Goal: Transaction & Acquisition: Book appointment/travel/reservation

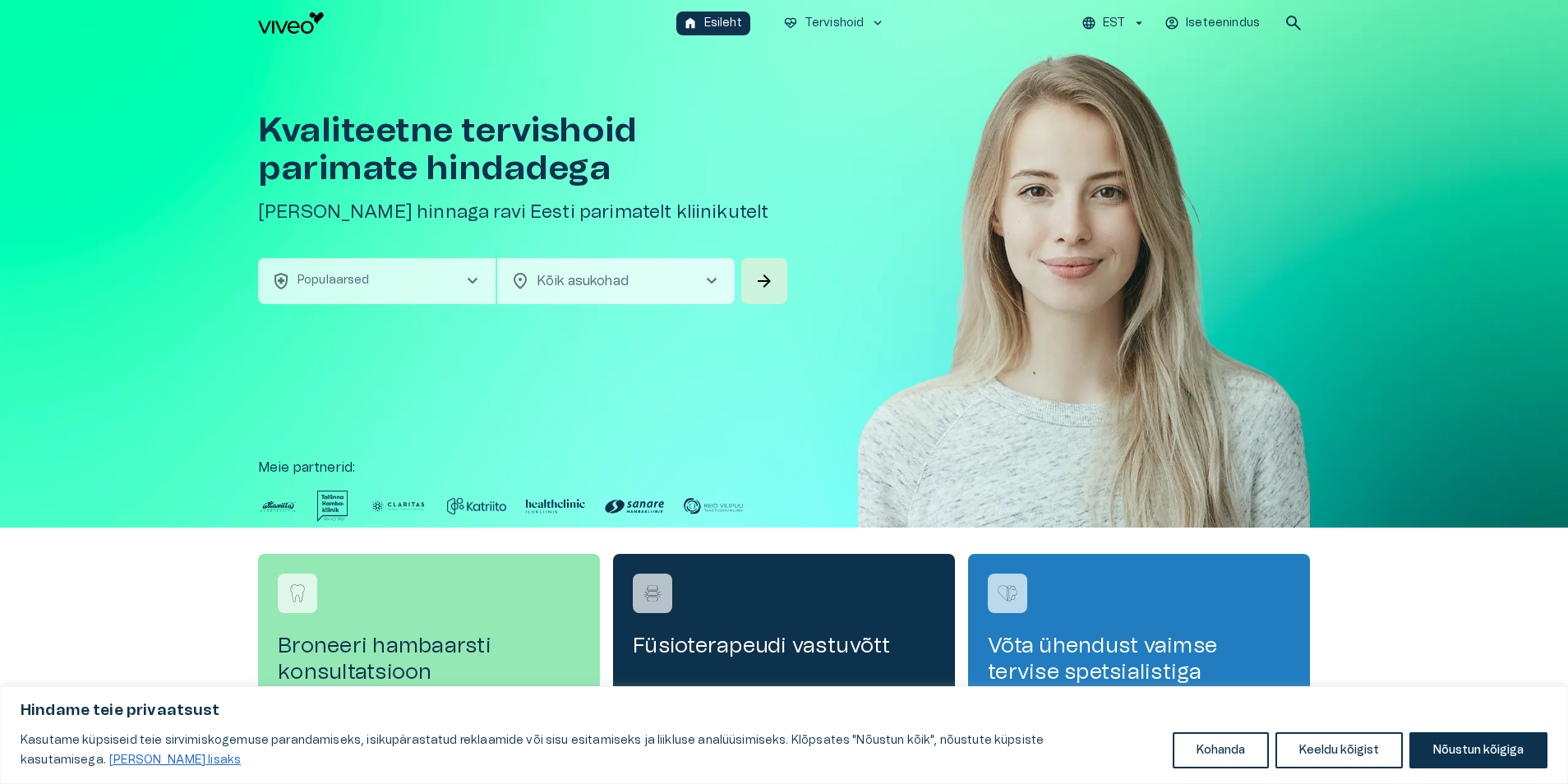
click at [469, 284] on span "chevron_right" at bounding box center [473, 281] width 20 height 20
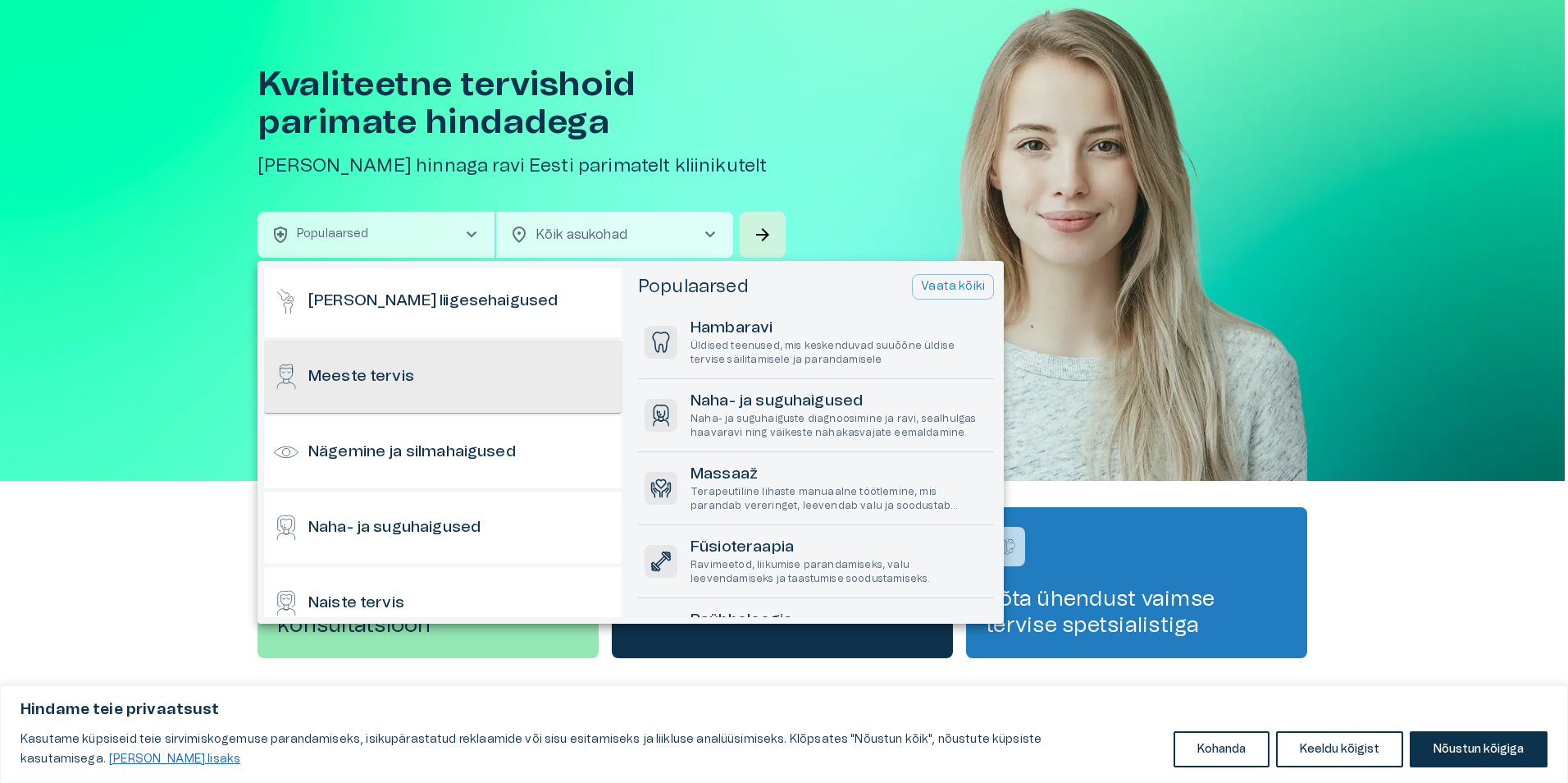
scroll to position [575, 0]
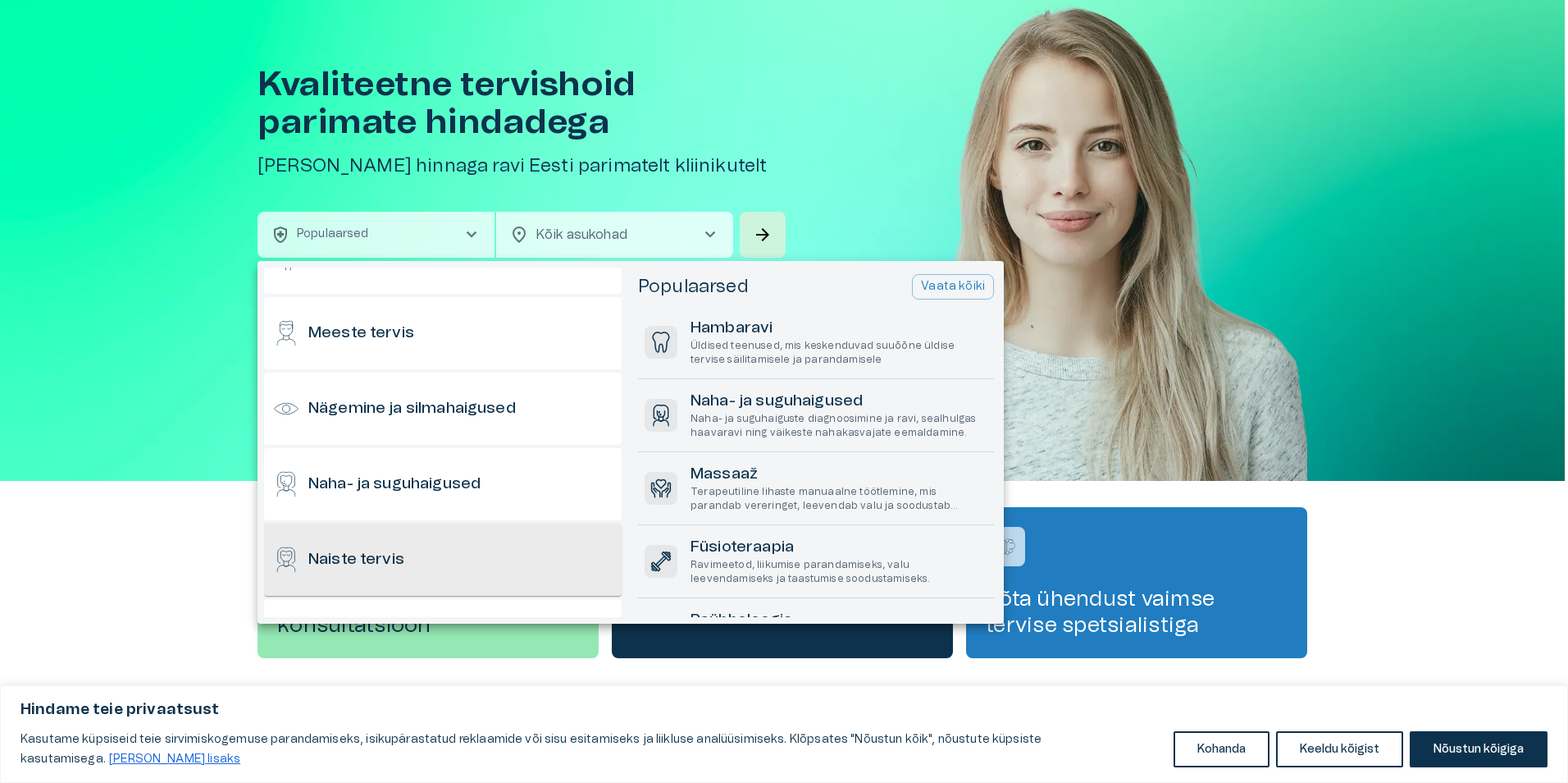
click at [457, 559] on div "Naiste tervis" at bounding box center [442, 560] width 357 height 72
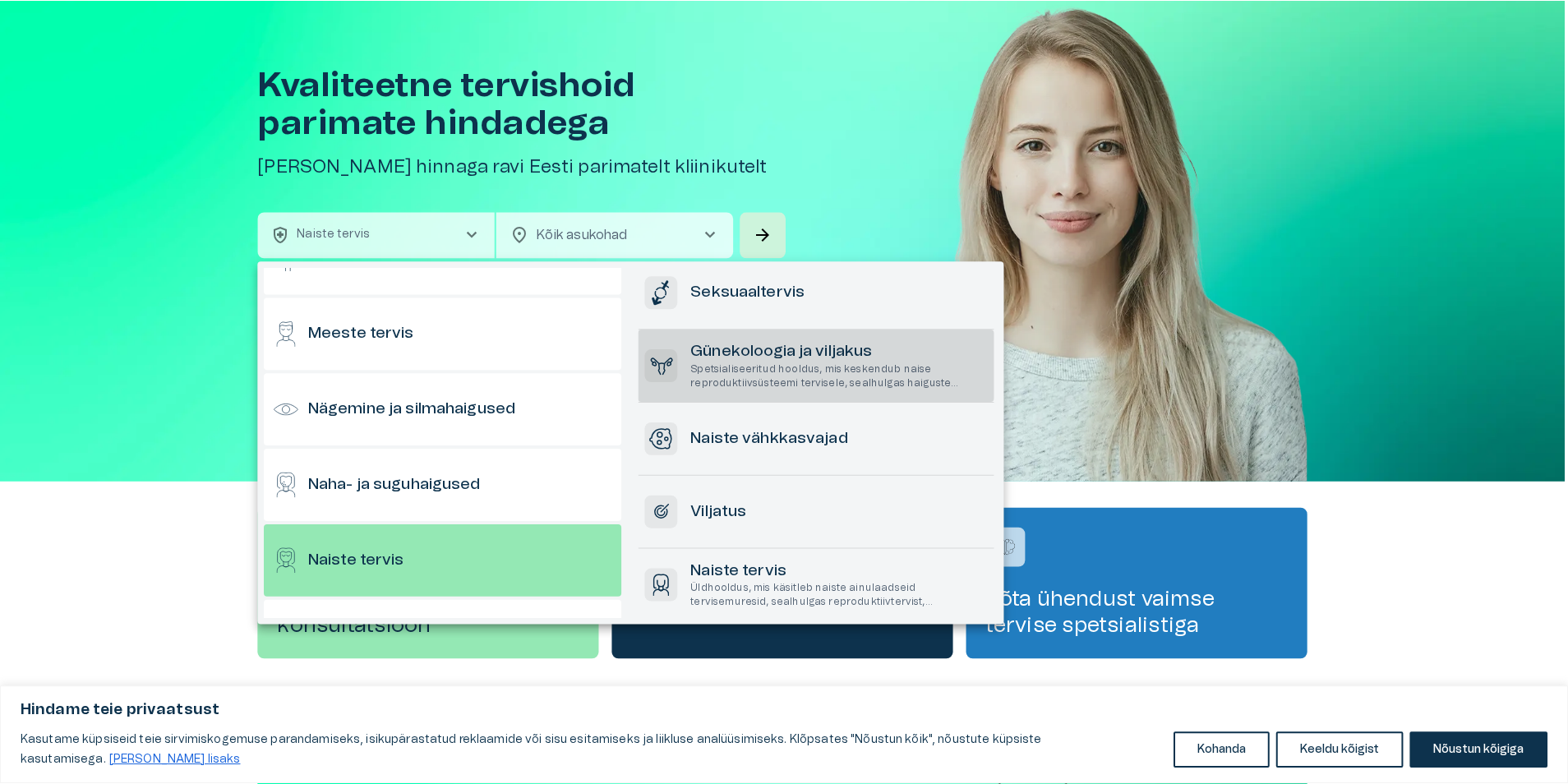
scroll to position [207, 0]
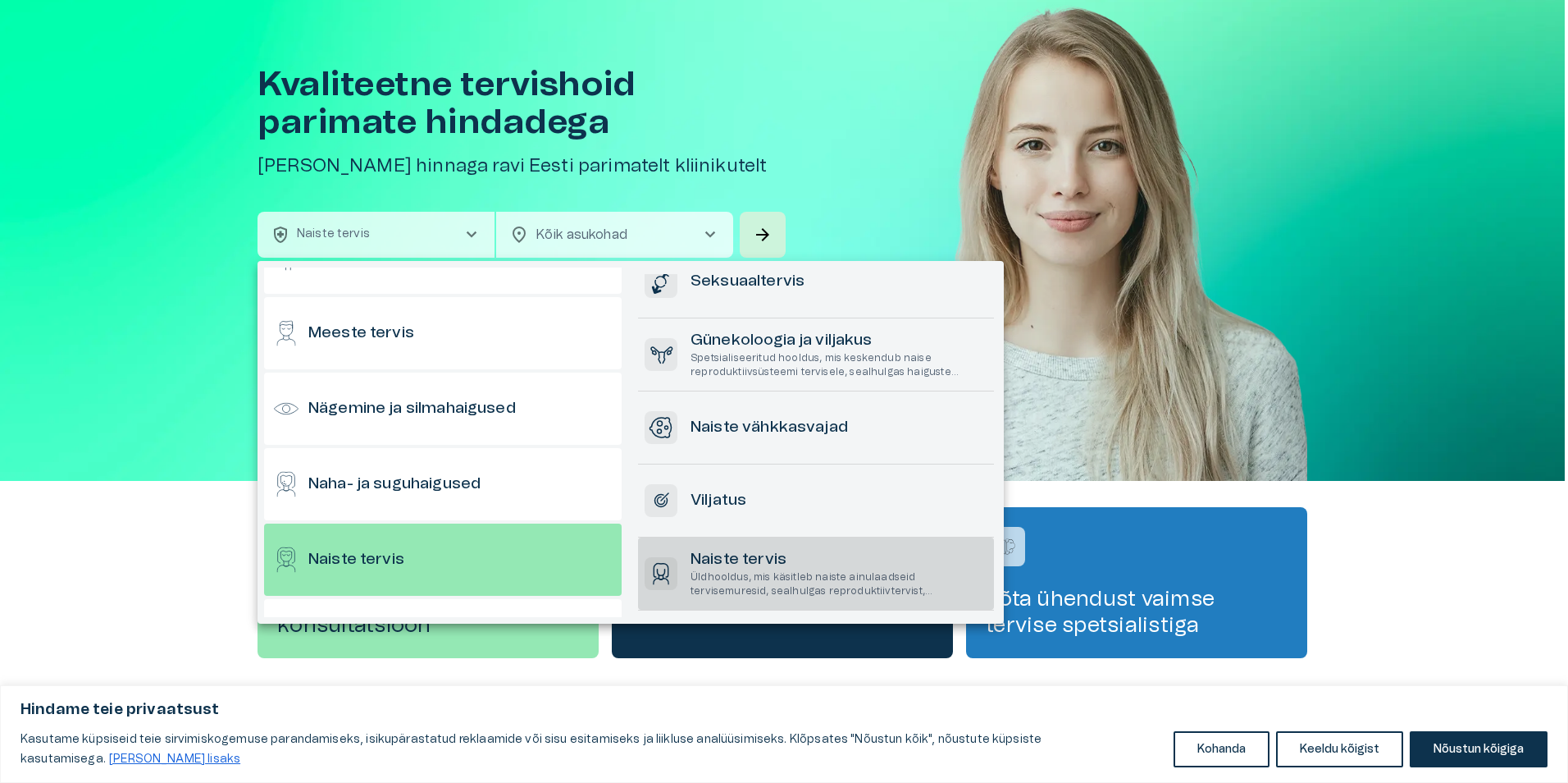
click at [934, 556] on h6 "Naiste tervis" at bounding box center [839, 560] width 297 height 22
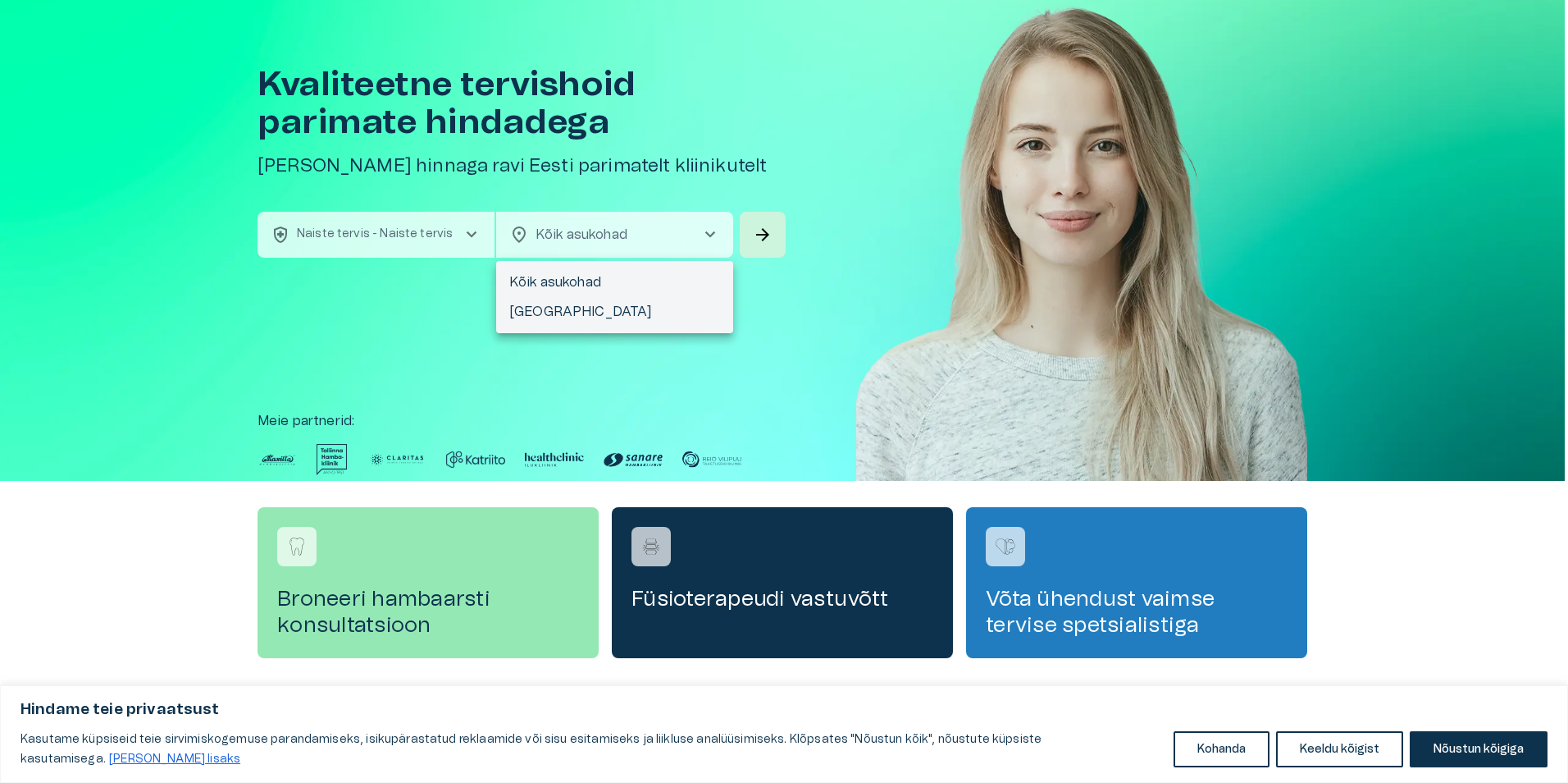
click at [691, 235] on body "Hindame teie privaatsust Kasutame küpsiseid teie sirvimiskogemuse parandamiseks…" at bounding box center [784, 346] width 1568 height 783
click at [544, 315] on li "[GEOGRAPHIC_DATA]" at bounding box center [614, 312] width 237 height 30
type input "**********"
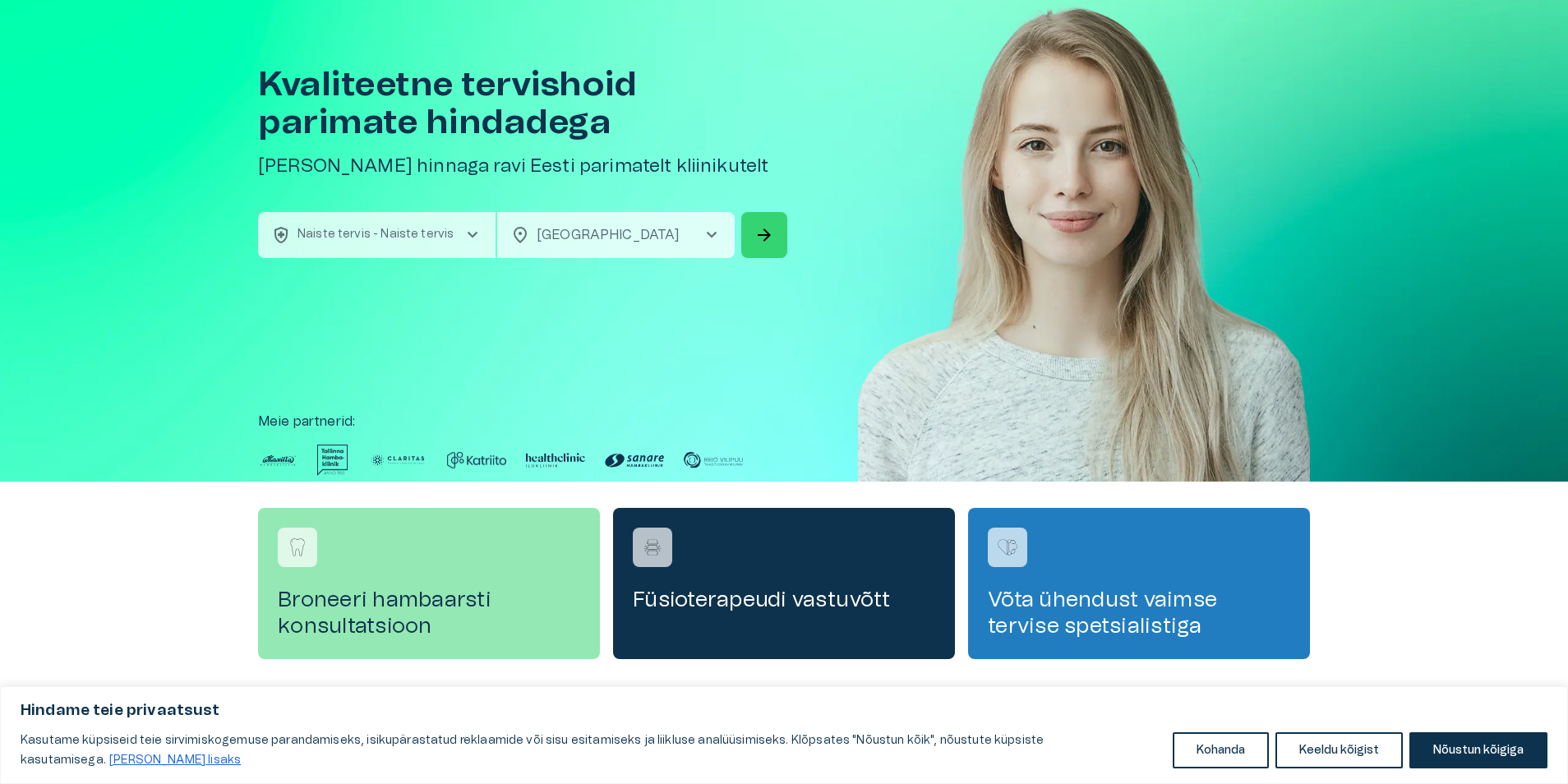
click at [776, 236] on button "arrow_forward" at bounding box center [764, 235] width 46 height 46
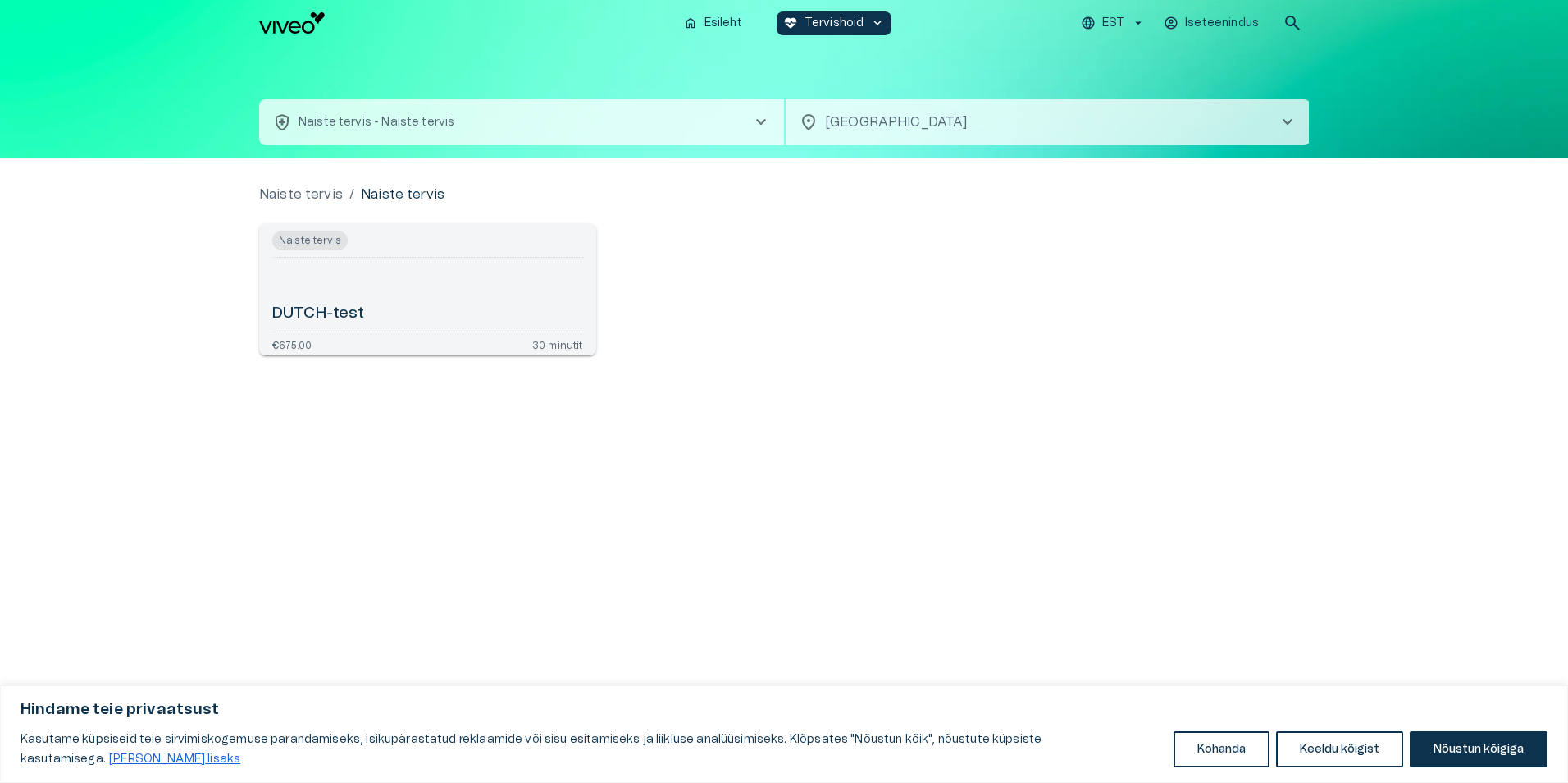
click at [906, 347] on div "Naiste tervis DUTCH-test €675.00 30 minutit" at bounding box center [775, 283] width 1069 height 144
